Goal: Task Accomplishment & Management: Manage account settings

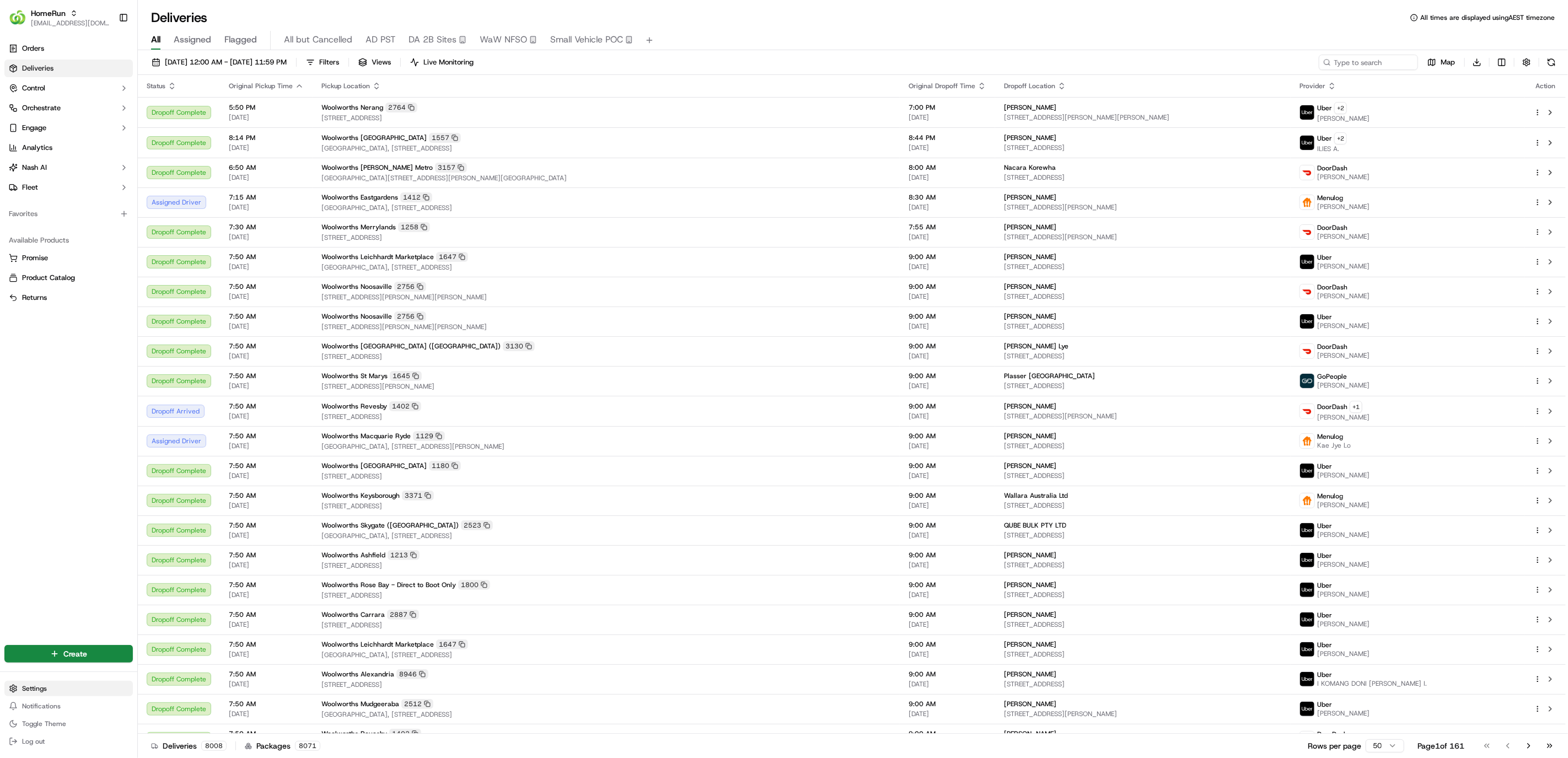
click at [34, 687] on html "HomeRun [EMAIL_ADDRESS][DOMAIN_NAME] Toggle Sidebar Orders Deliveries Control O…" at bounding box center [784, 379] width 1568 height 758
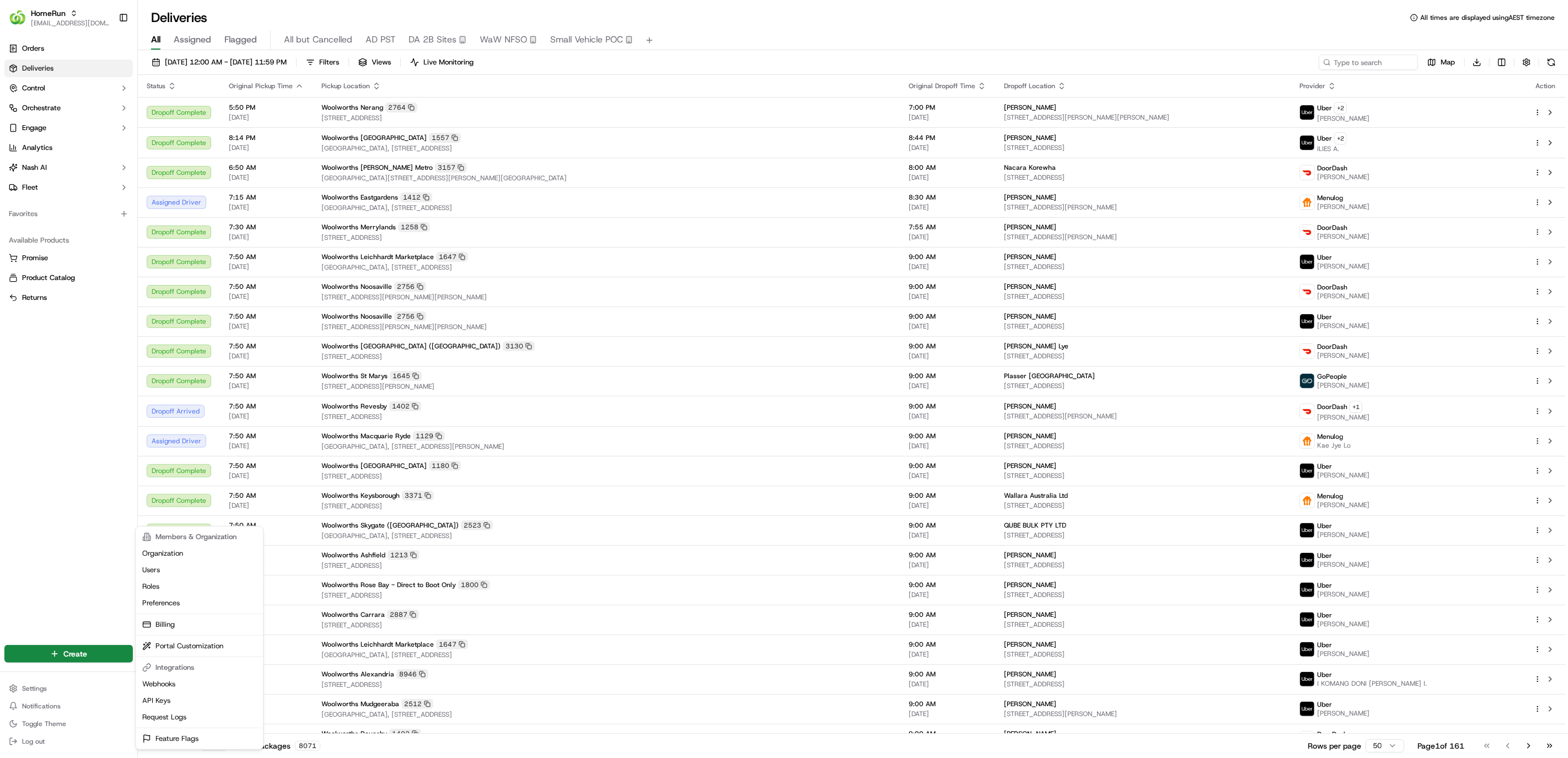
click at [72, 127] on html "HomeRun [EMAIL_ADDRESS][DOMAIN_NAME] Toggle Sidebar Orders Deliveries Control O…" at bounding box center [784, 379] width 1568 height 758
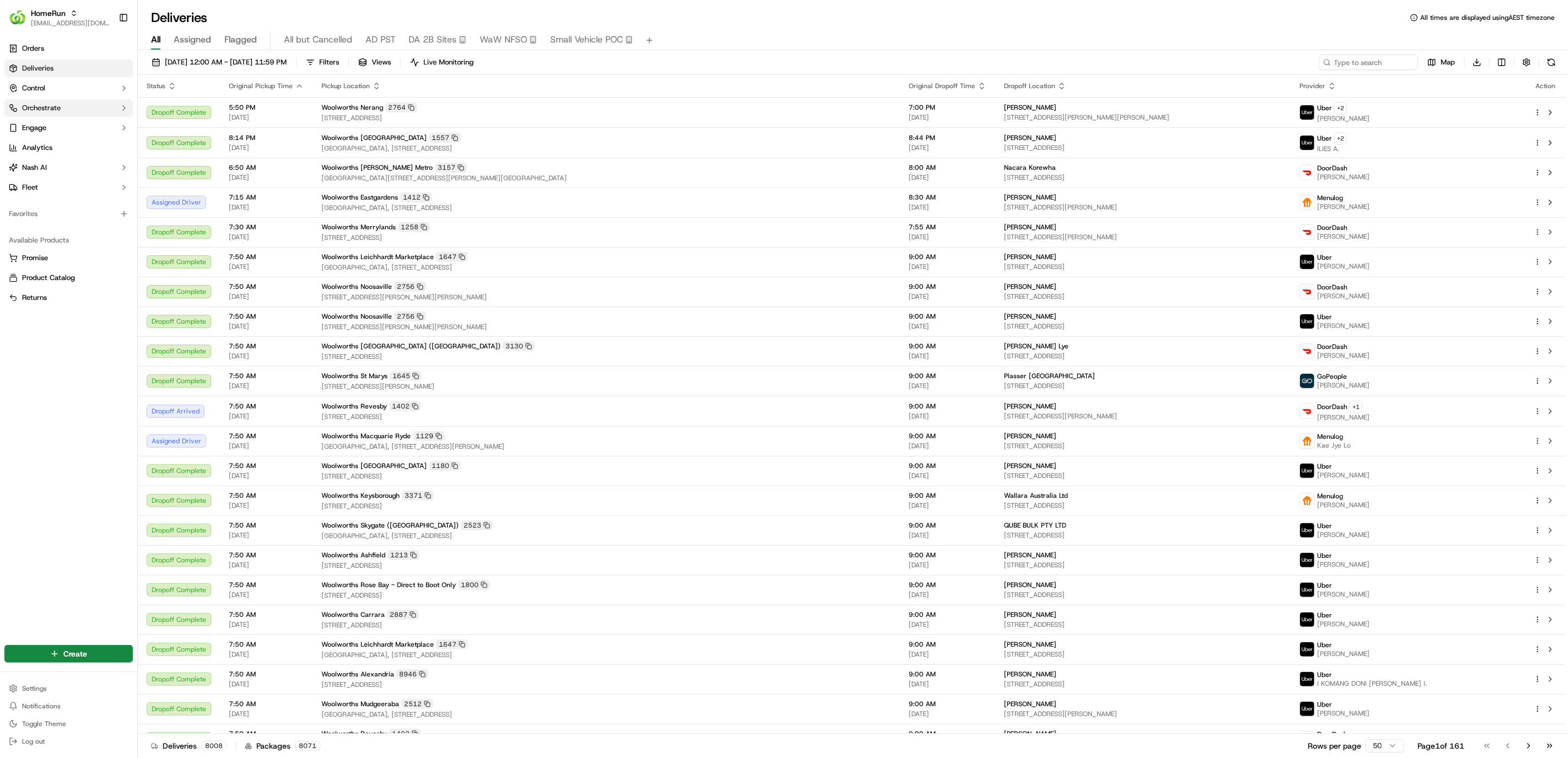
click at [77, 109] on button "Orchestrate" at bounding box center [68, 107] width 128 height 17
click at [80, 182] on button "Engage" at bounding box center [68, 180] width 128 height 17
click at [87, 87] on button "Control" at bounding box center [68, 88] width 128 height 17
click at [87, 120] on link "Pickup Locations" at bounding box center [68, 123] width 102 height 15
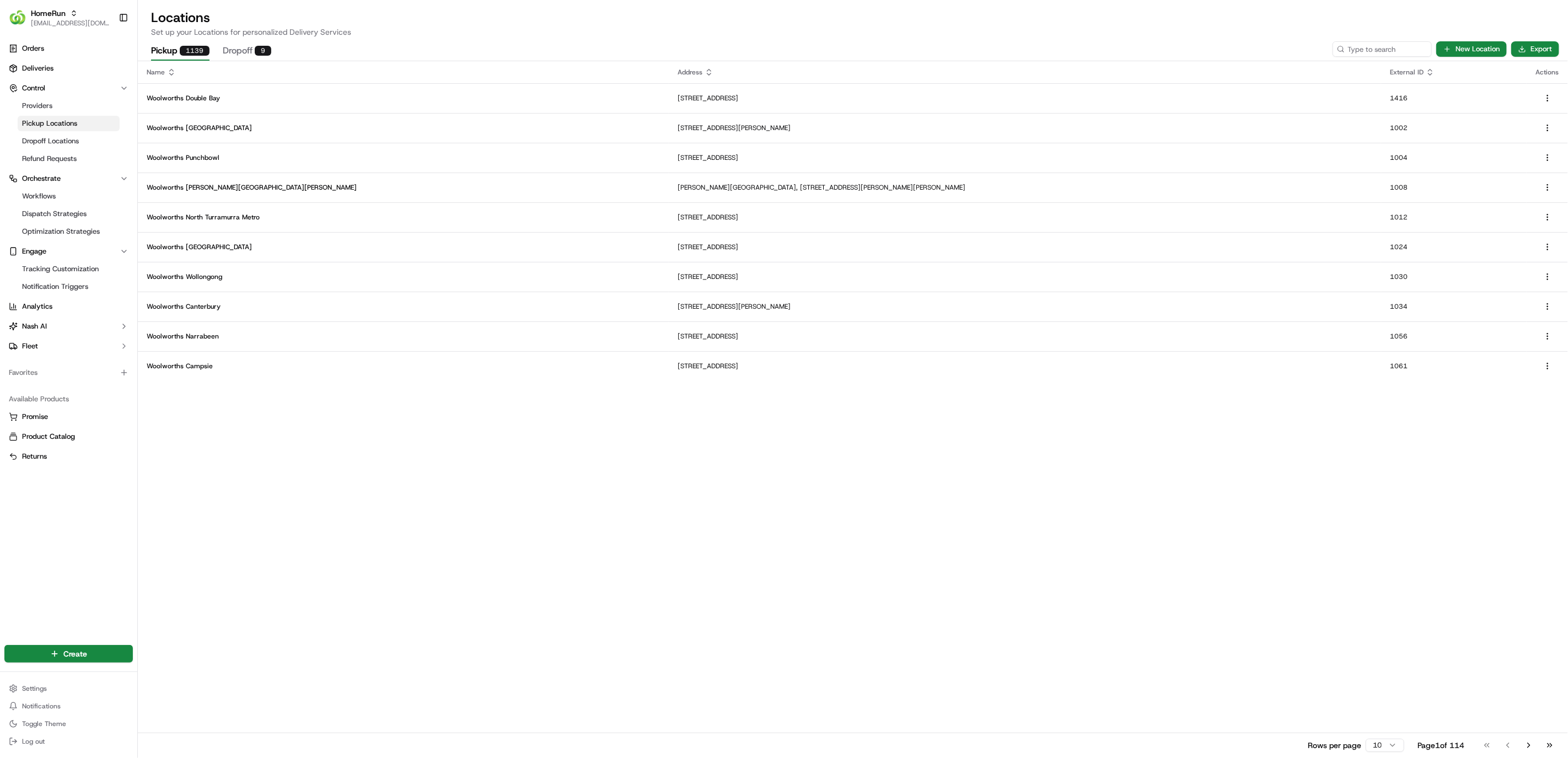
click at [1344, 47] on icon at bounding box center [1341, 49] width 8 height 8
click at [1352, 44] on input at bounding box center [1366, 49] width 132 height 15
type input "rochedale"
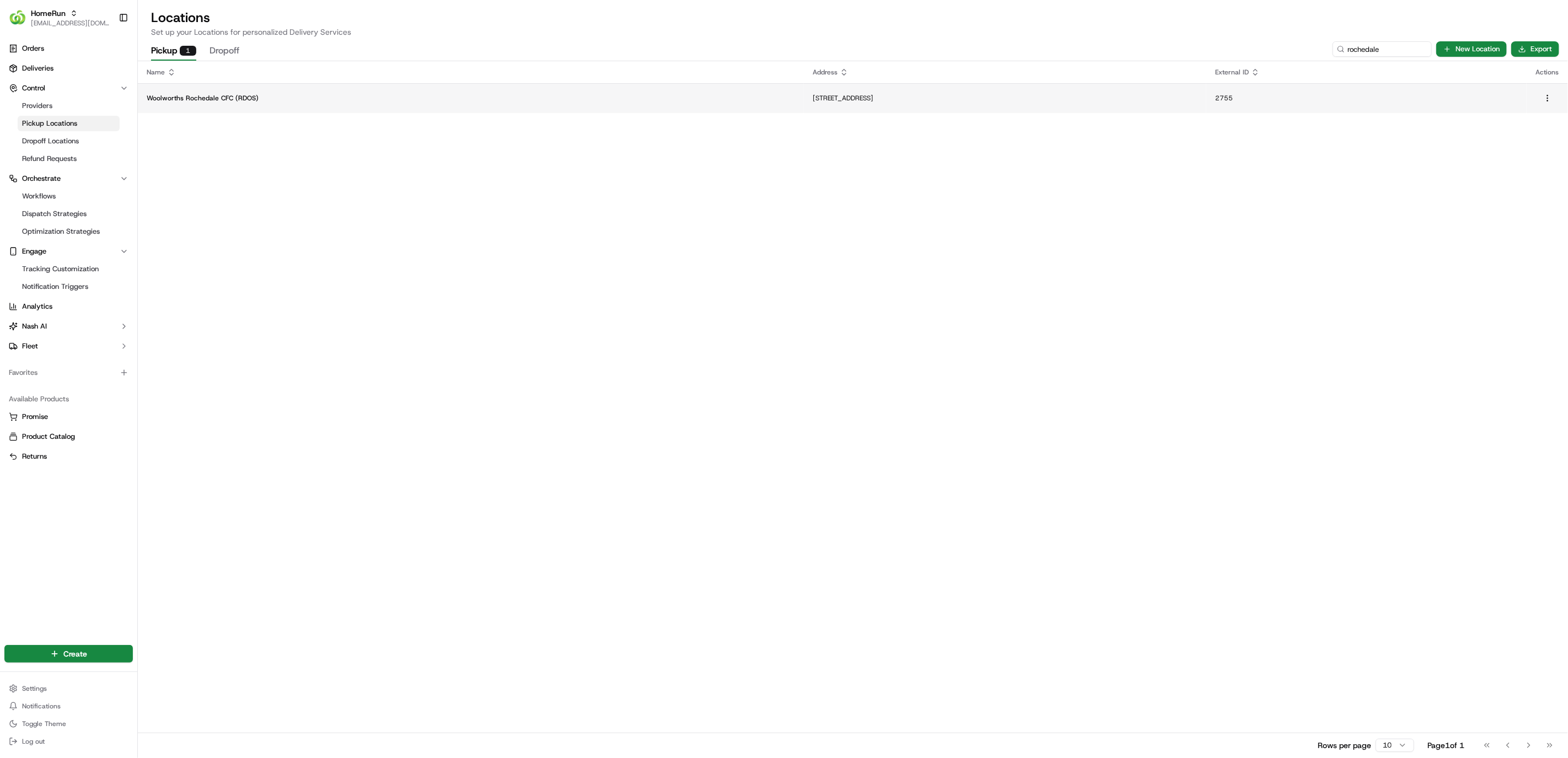
click at [293, 91] on td "Woolworths Rochedale CFC (RDOS)" at bounding box center [471, 98] width 666 height 30
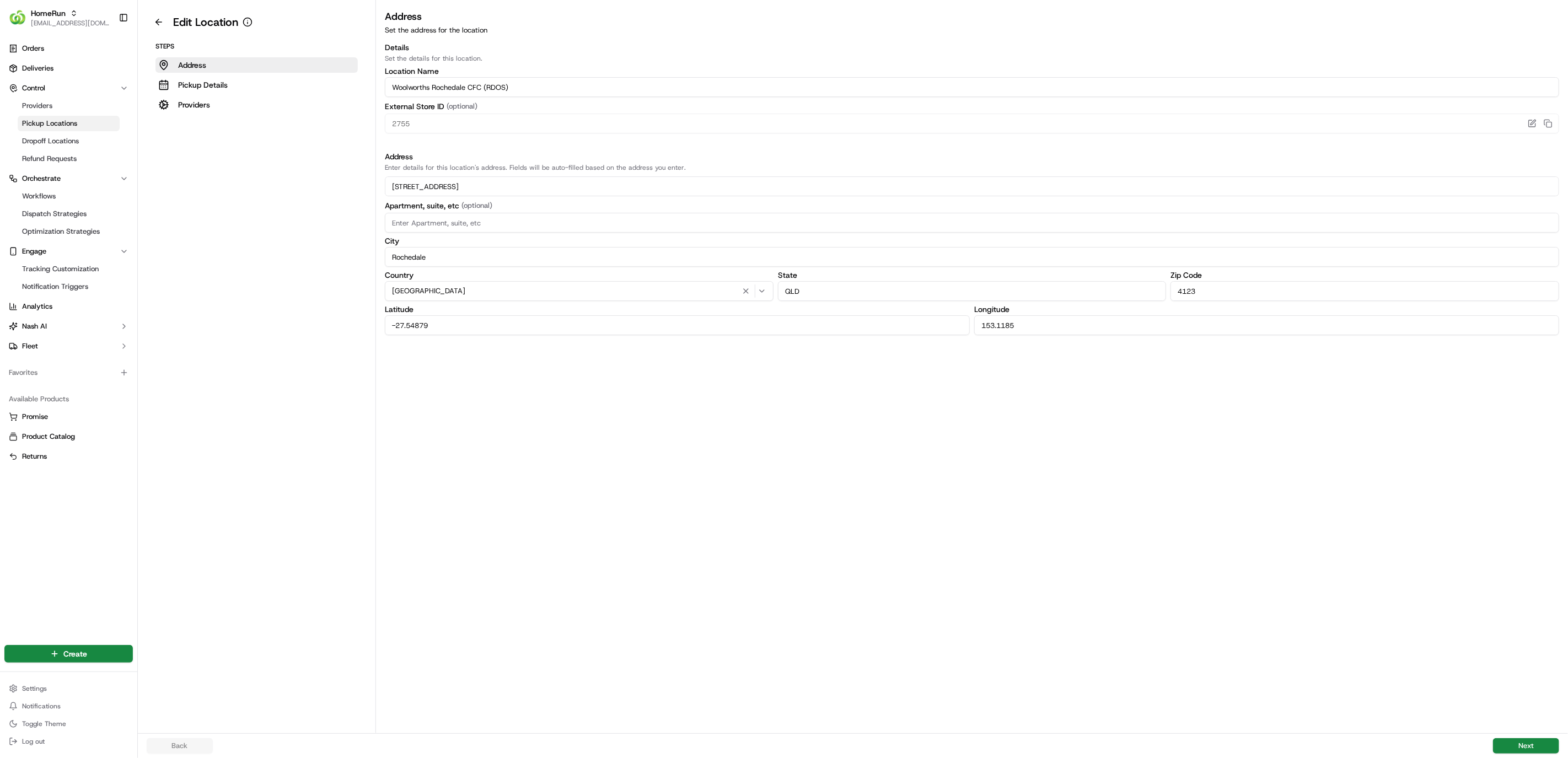
click at [436, 90] on input "Woolworths Rochedale CFC (RDOS)" at bounding box center [972, 87] width 1174 height 20
